Goal: Information Seeking & Learning: Learn about a topic

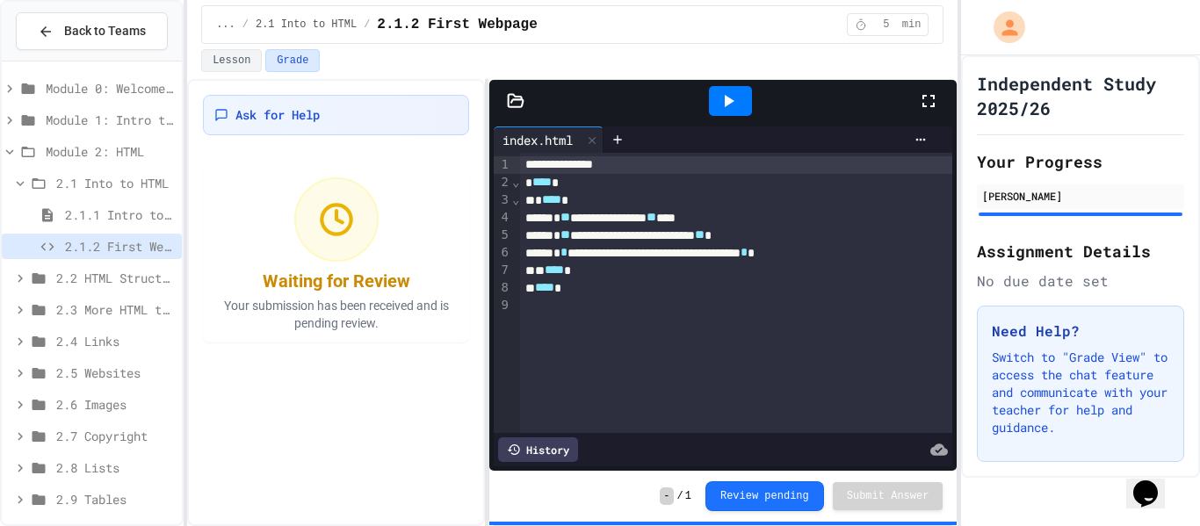
click at [715, 102] on div at bounding box center [730, 101] width 43 height 30
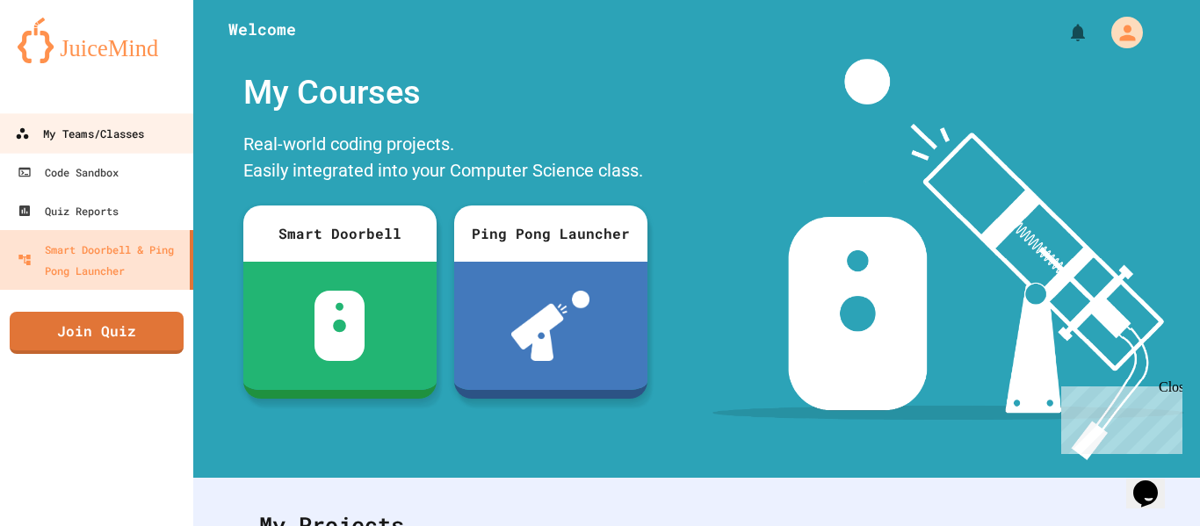
click at [86, 134] on div "My Teams/Classes" at bounding box center [79, 134] width 129 height 22
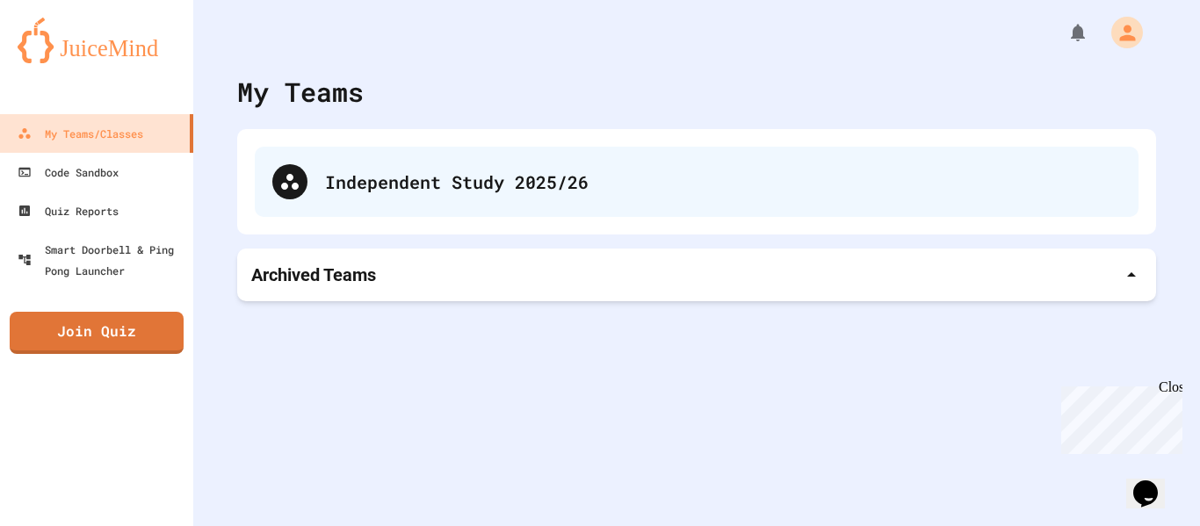
click at [537, 176] on div "Independent Study 2025/26" at bounding box center [723, 182] width 796 height 26
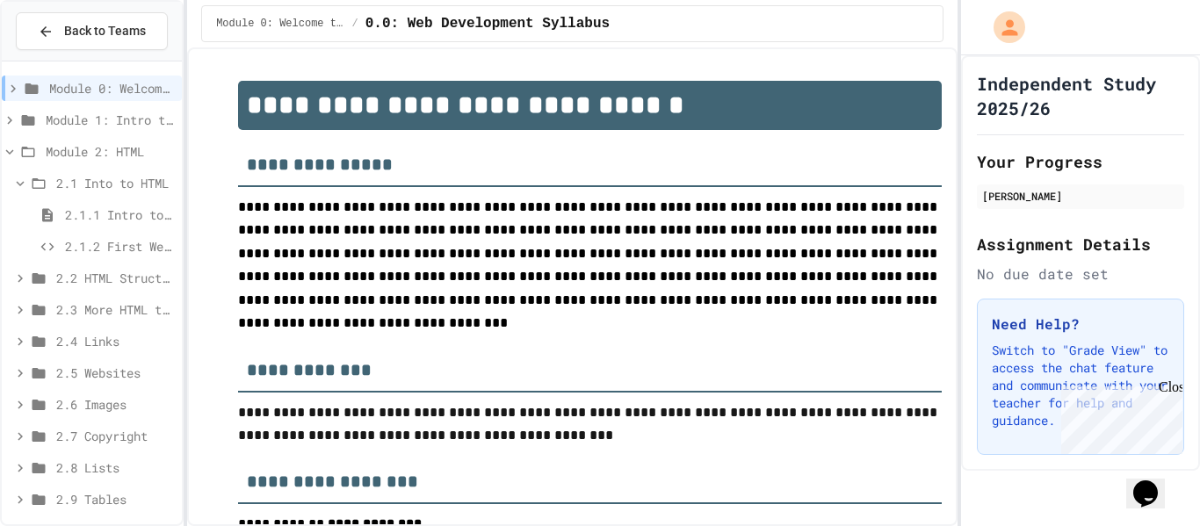
click at [103, 235] on div "2.1.2 First Webpage" at bounding box center [92, 246] width 180 height 25
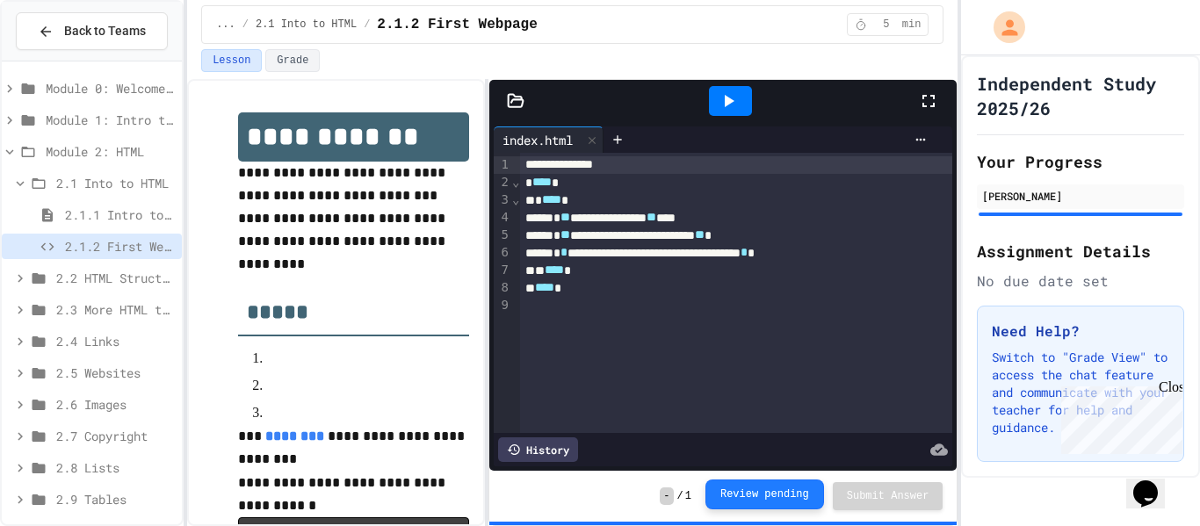
click at [761, 494] on button "Review pending" at bounding box center [765, 495] width 119 height 30
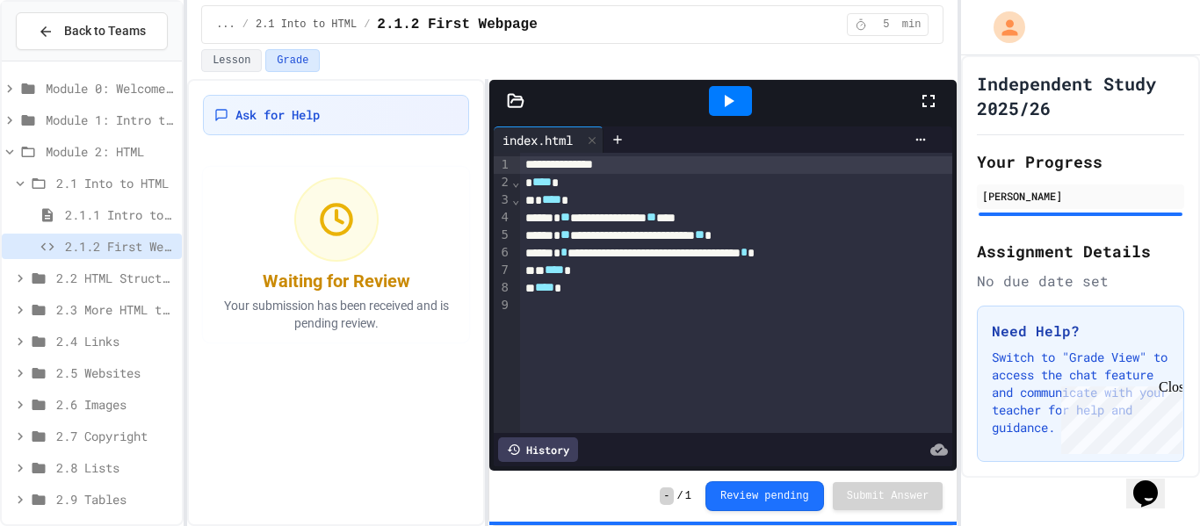
click at [270, 62] on button "Grade" at bounding box center [292, 60] width 54 height 23
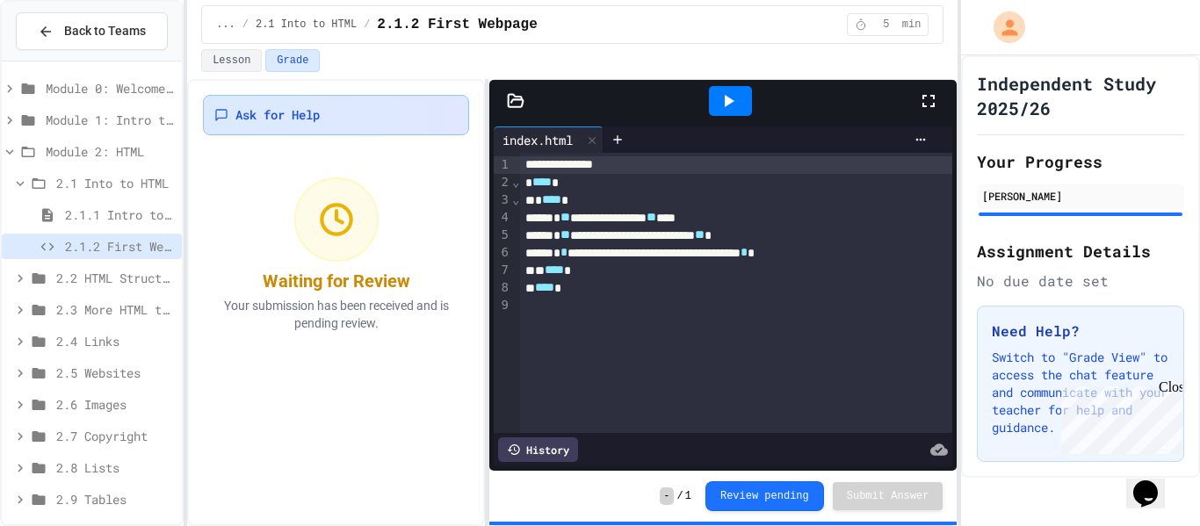
click at [278, 97] on div "Ask for Help" at bounding box center [336, 115] width 266 height 40
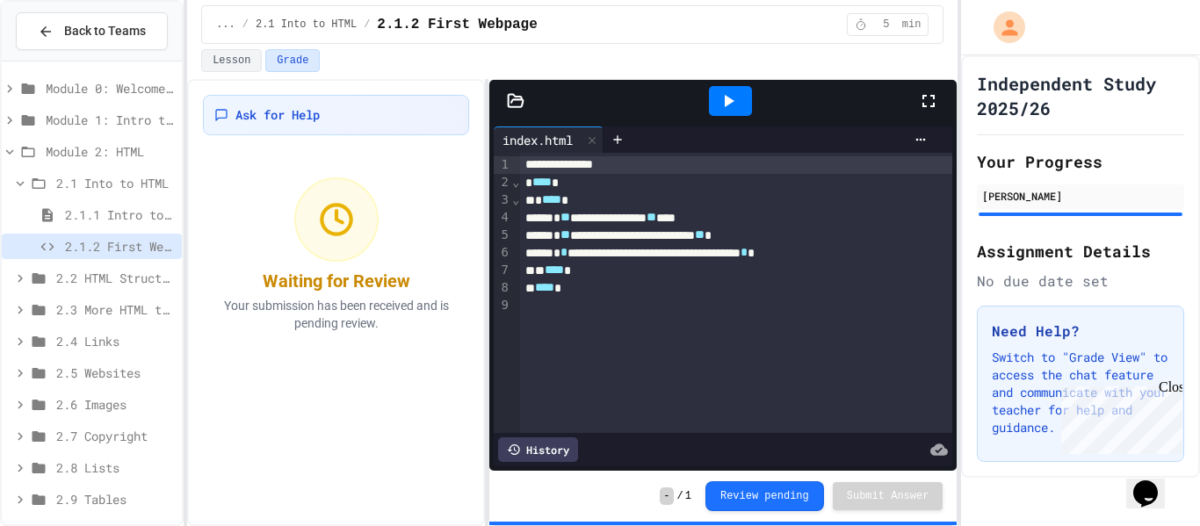
click at [56, 176] on span "2.1 Into to HTML" at bounding box center [115, 183] width 119 height 18
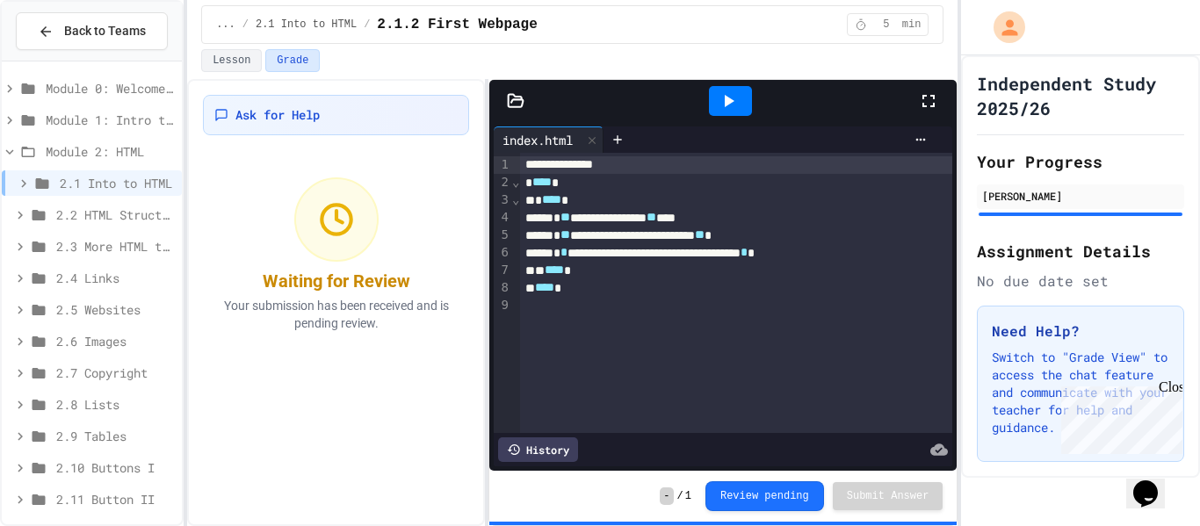
click at [68, 221] on span "2.2 HTML Structure" at bounding box center [115, 215] width 119 height 18
click at [83, 243] on span "2.2.1 HTML Structure" at bounding box center [120, 246] width 110 height 18
